Goal: Find specific page/section: Find specific page/section

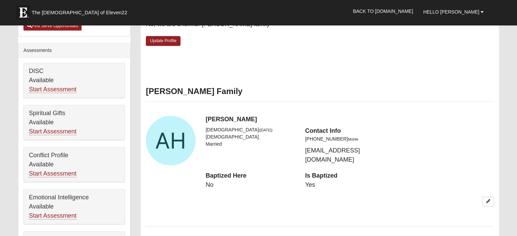
scroll to position [301, 0]
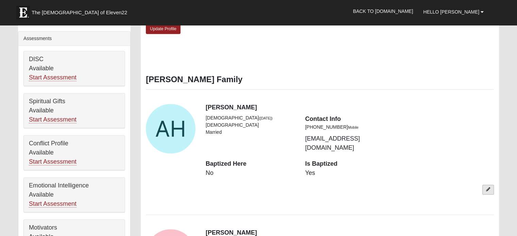
click at [491, 185] on link at bounding box center [488, 190] width 12 height 10
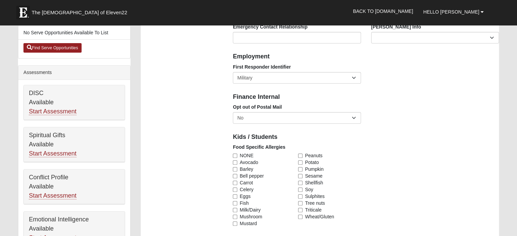
scroll to position [233, 0]
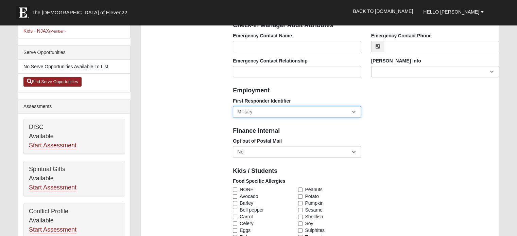
click at [354, 113] on select "EMT | Paramedic | Medical Firefighter | Fire Department Police Officer | Sherif…" at bounding box center [297, 112] width 128 height 12
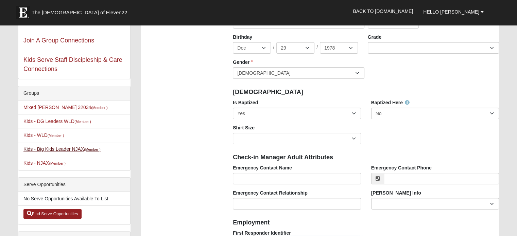
scroll to position [170, 0]
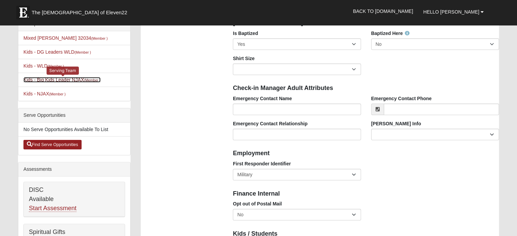
click at [63, 81] on link "Kids - Big Kids Leader NJAX (Member )" at bounding box center [61, 79] width 77 height 5
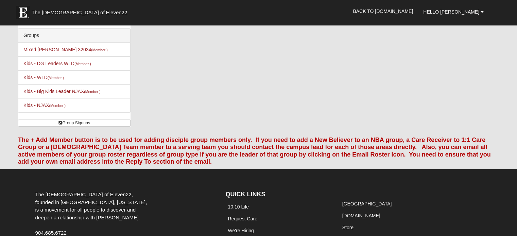
scroll to position [64, 0]
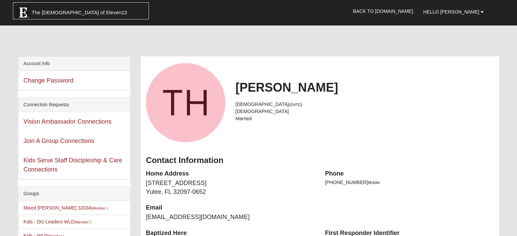
click at [63, 10] on span "The [DEMOGRAPHIC_DATA] of Eleven22" at bounding box center [80, 12] width 96 height 7
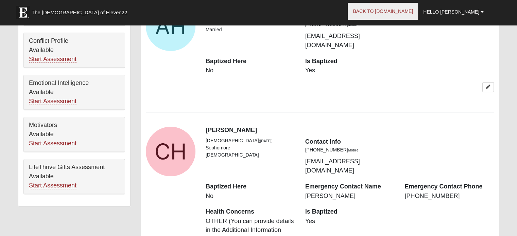
scroll to position [403, 0]
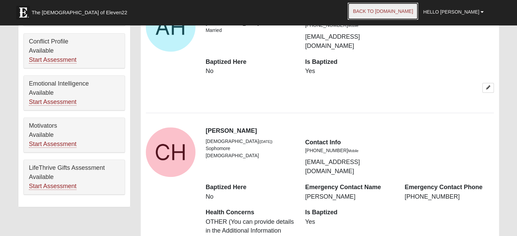
click at [413, 8] on link "Back to [DOMAIN_NAME]" at bounding box center [383, 11] width 70 height 17
